Goal: Task Accomplishment & Management: Manage account settings

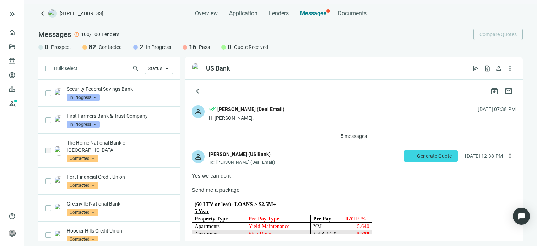
scroll to position [2256, 0]
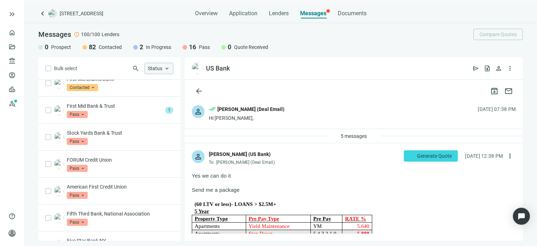
click at [167, 70] on span "keyboard_arrow_up" at bounding box center [167, 68] width 6 height 6
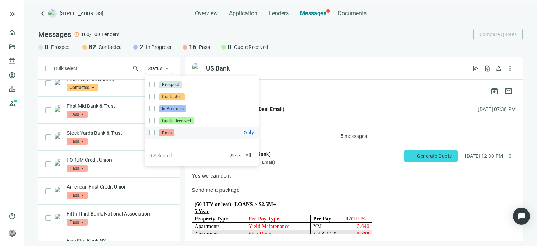
click at [166, 132] on span "Pass" at bounding box center [166, 133] width 15 height 7
click at [397, 64] on div "US Bank open_in_new send request_quote person more_vert" at bounding box center [354, 68] width 338 height 23
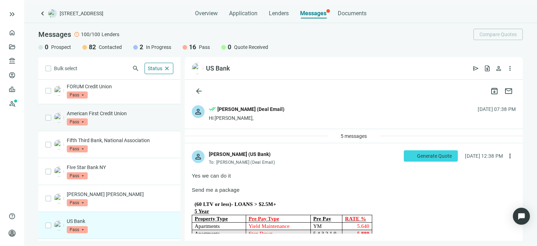
scroll to position [0, 0]
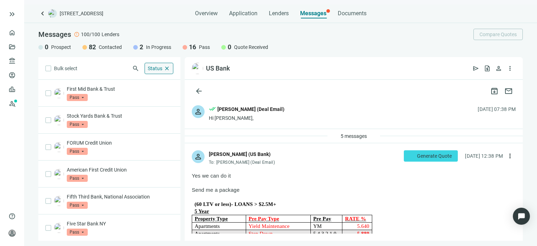
click at [165, 69] on span "close" at bounding box center [167, 68] width 6 height 6
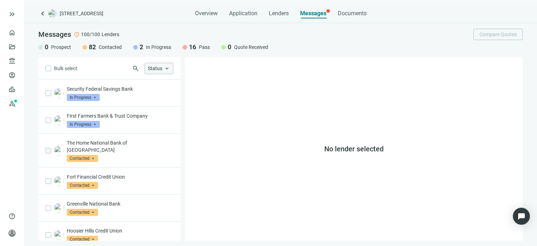
click at [166, 70] on span "keyboard_arrow_up" at bounding box center [167, 68] width 6 height 6
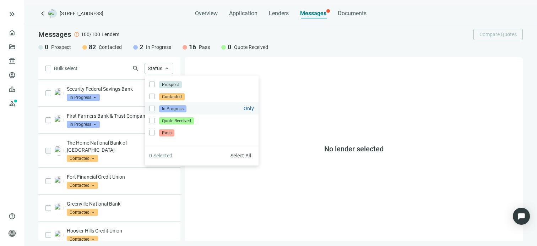
click at [171, 109] on span "In Progress" at bounding box center [172, 108] width 27 height 7
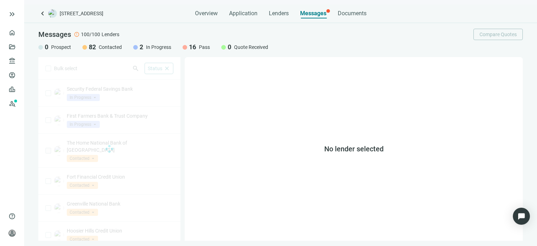
click at [304, 71] on div "No lender selected" at bounding box center [354, 149] width 338 height 184
